Goal: Transaction & Acquisition: Purchase product/service

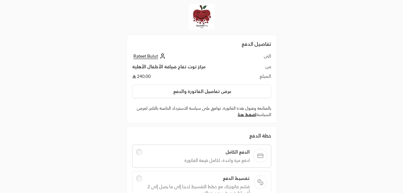
click at [152, 58] on span "Rateet Bulut" at bounding box center [145, 56] width 25 height 6
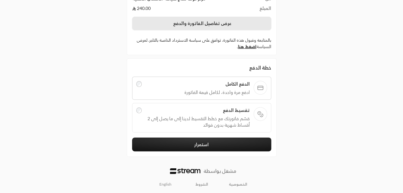
click at [241, 28] on button "عرض تفاصيل الفاتورة والدفع" at bounding box center [201, 23] width 139 height 13
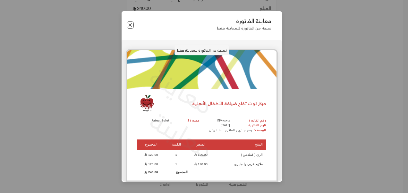
click at [130, 27] on button "Close" at bounding box center [130, 24] width 7 height 7
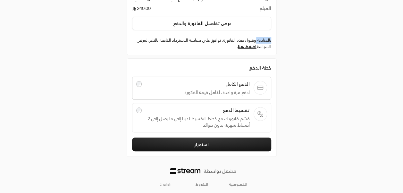
click at [130, 27] on div "تفاصيل الدفع الى Rateet Bulut من مركز توت تفاح ضيافة الأطفال الأهلية المبلغ 240…" at bounding box center [202, 11] width 150 height 89
click at [59, 119] on div "تفاصيل الدفع الى Rateet Bulut من مركز توت تفاح ضيافة الأطفال الأهلية المبلغ 240…" at bounding box center [201, 63] width 403 height 263
